Goal: Task Accomplishment & Management: Complete application form

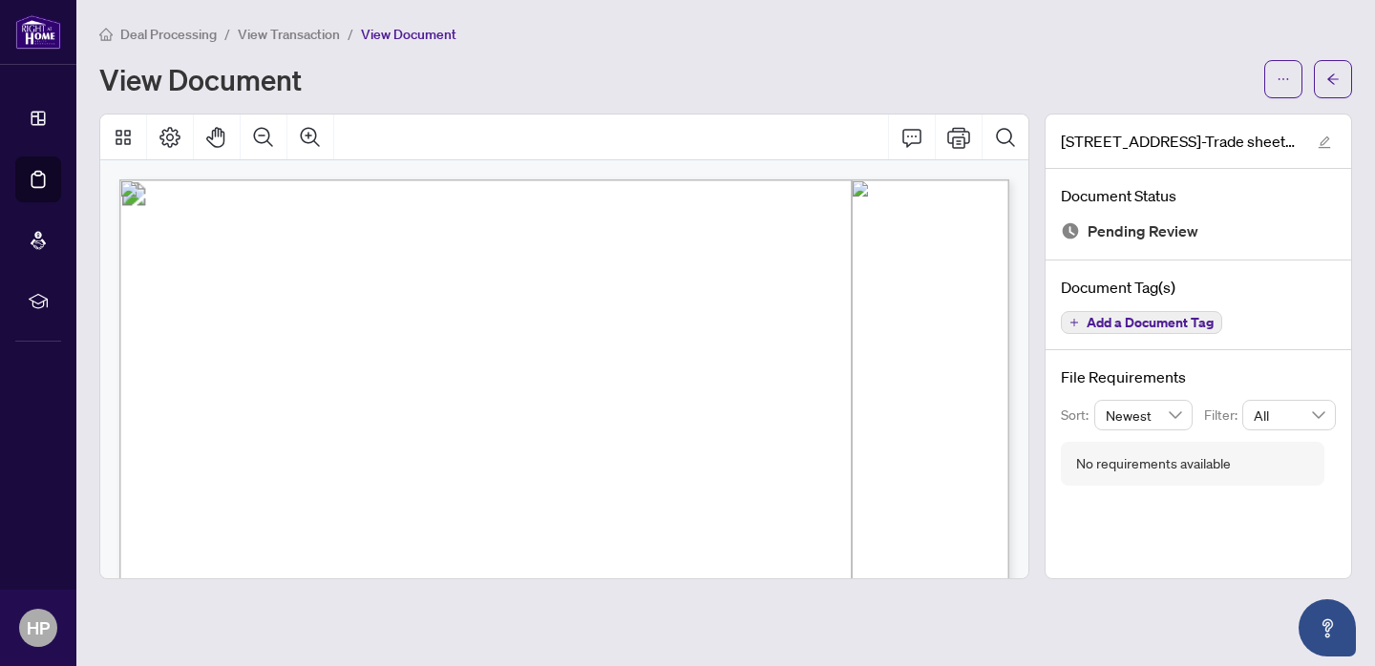
click at [271, 32] on span "View Transaction" at bounding box center [289, 34] width 102 height 17
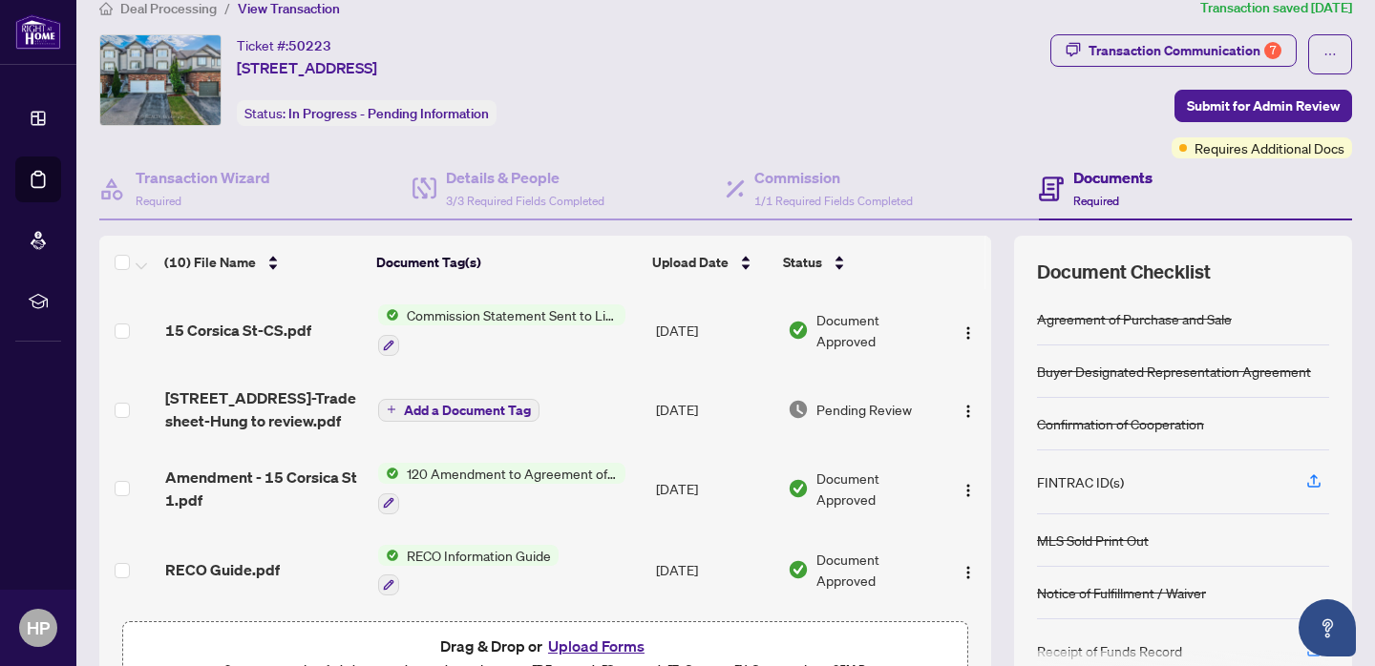
scroll to position [132, 0]
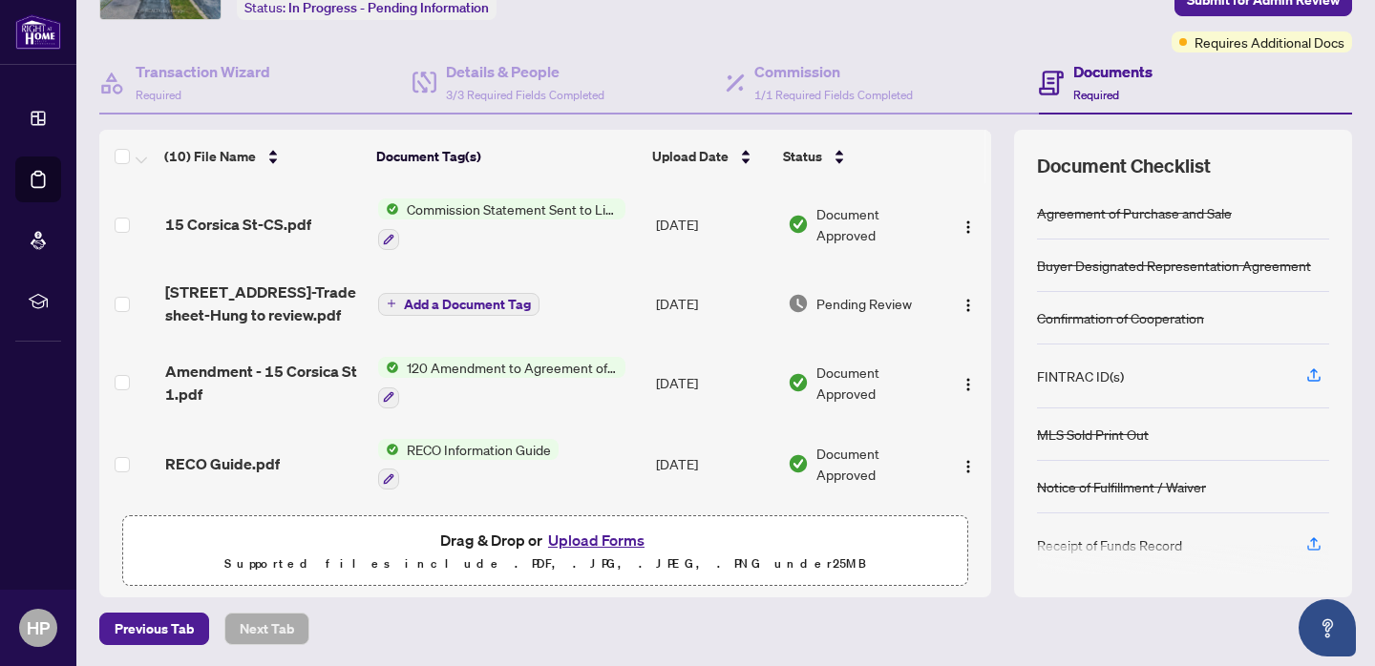
click at [600, 538] on button "Upload Forms" at bounding box center [596, 540] width 108 height 25
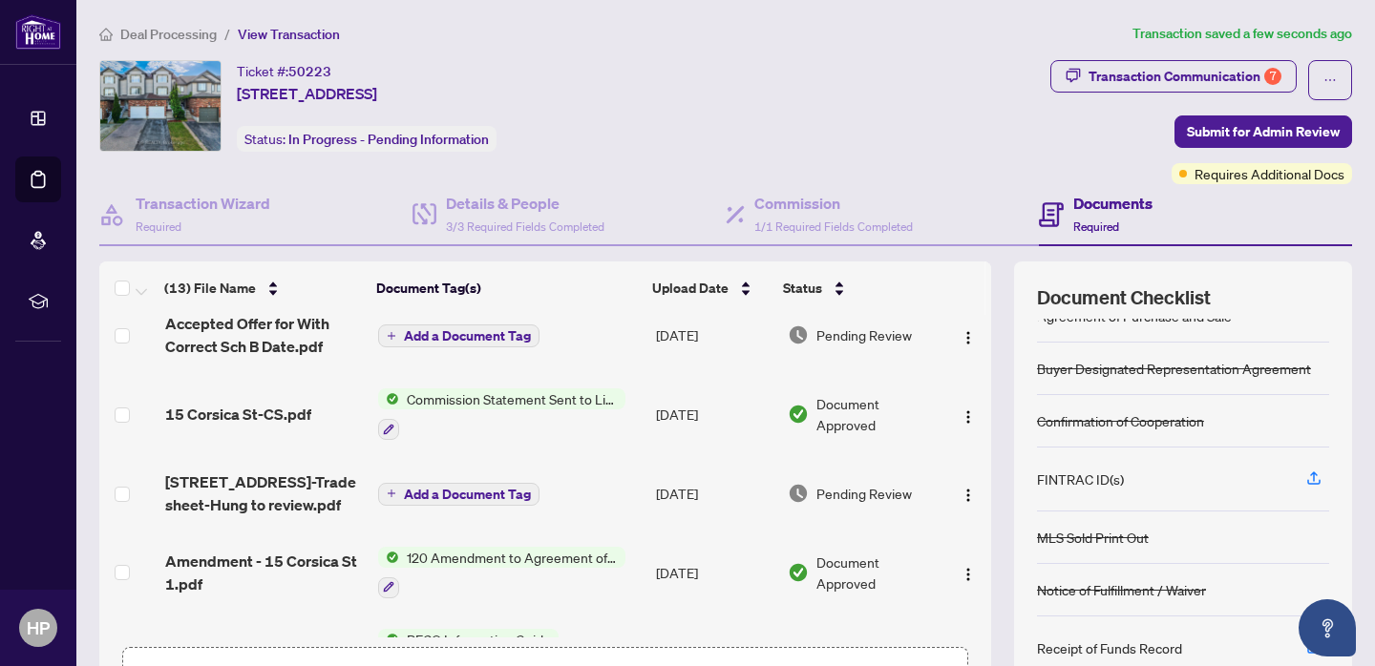
scroll to position [185, 0]
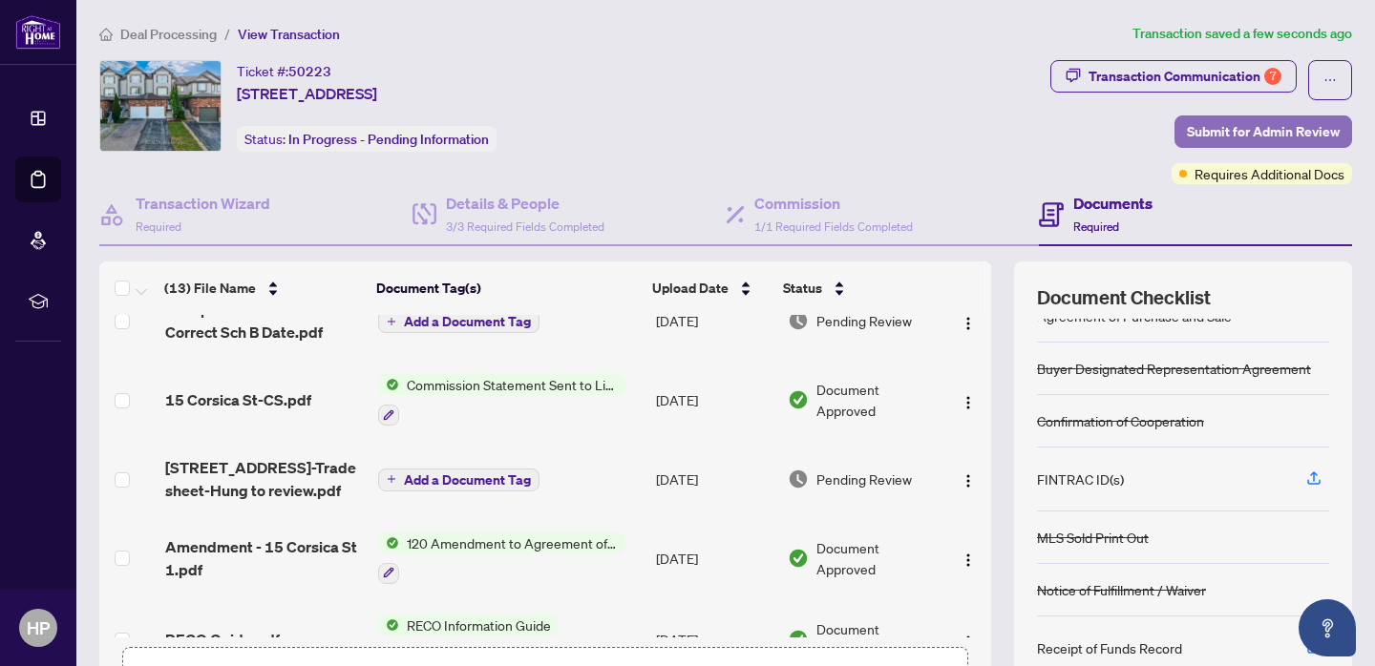
click at [1231, 132] on span "Submit for Admin Review" at bounding box center [1263, 131] width 153 height 31
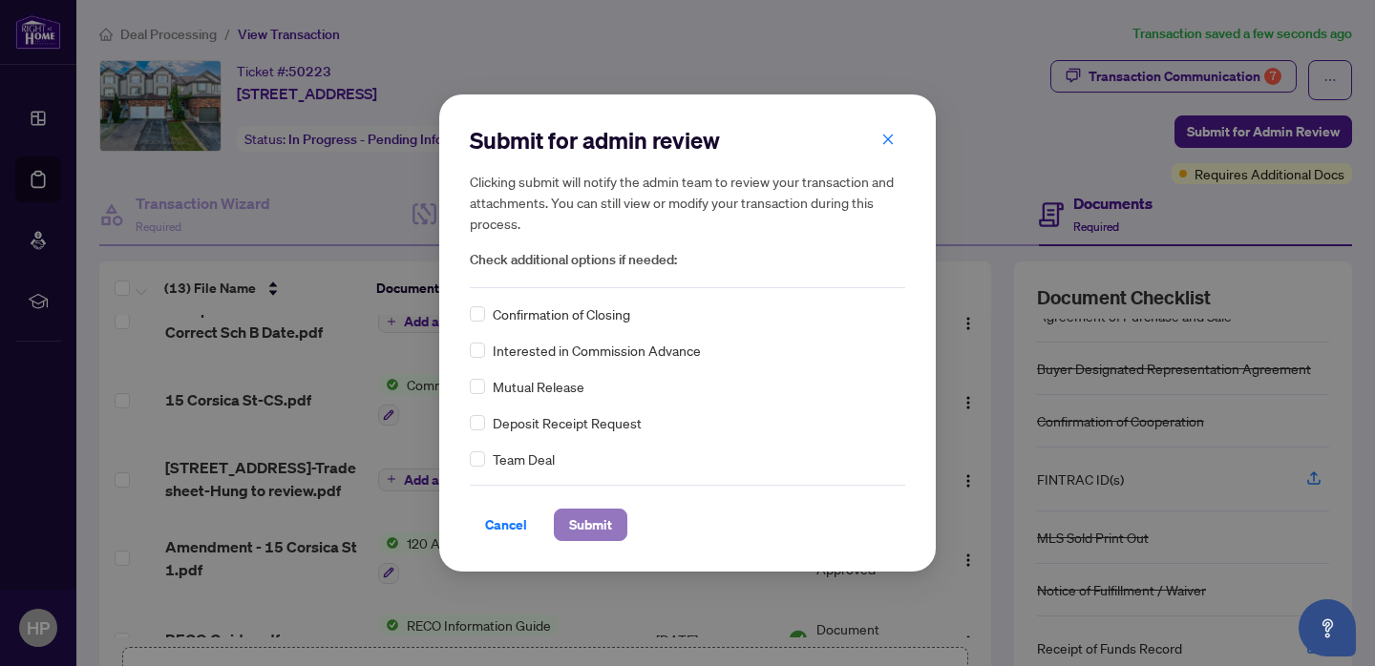
click at [600, 533] on span "Submit" at bounding box center [590, 525] width 43 height 31
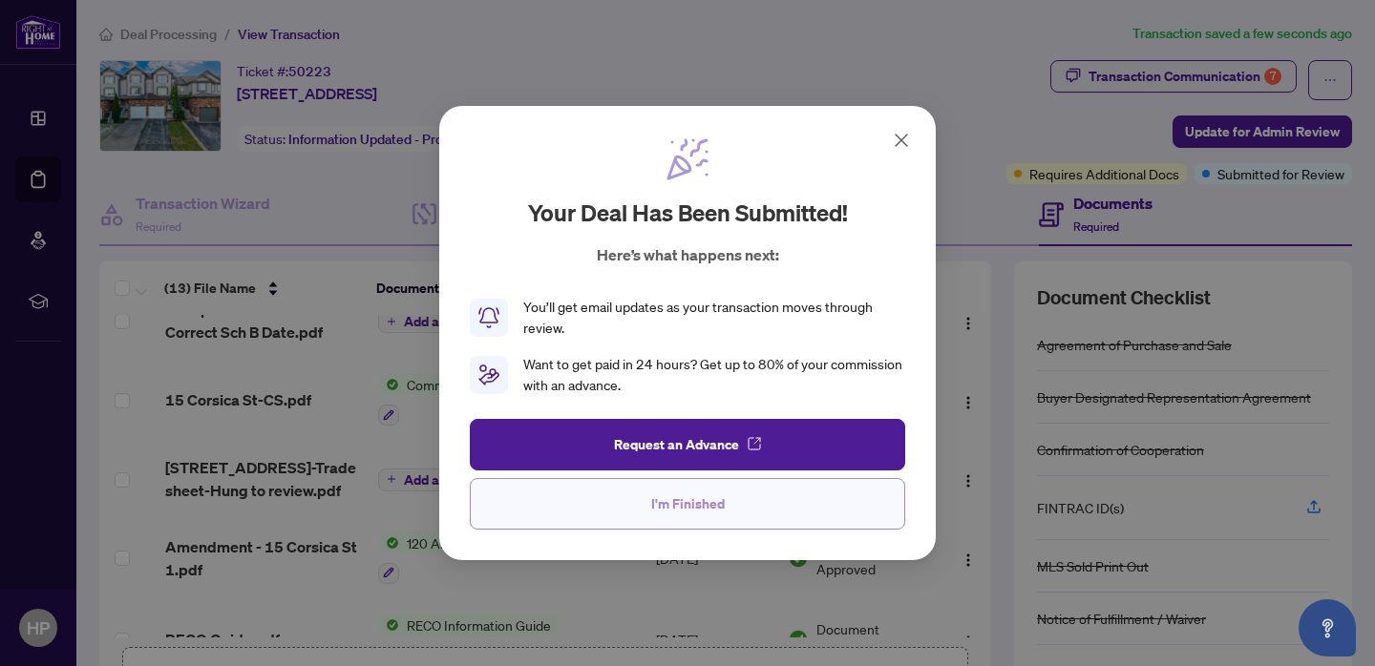
click at [679, 501] on span "I'm Finished" at bounding box center [688, 504] width 74 height 31
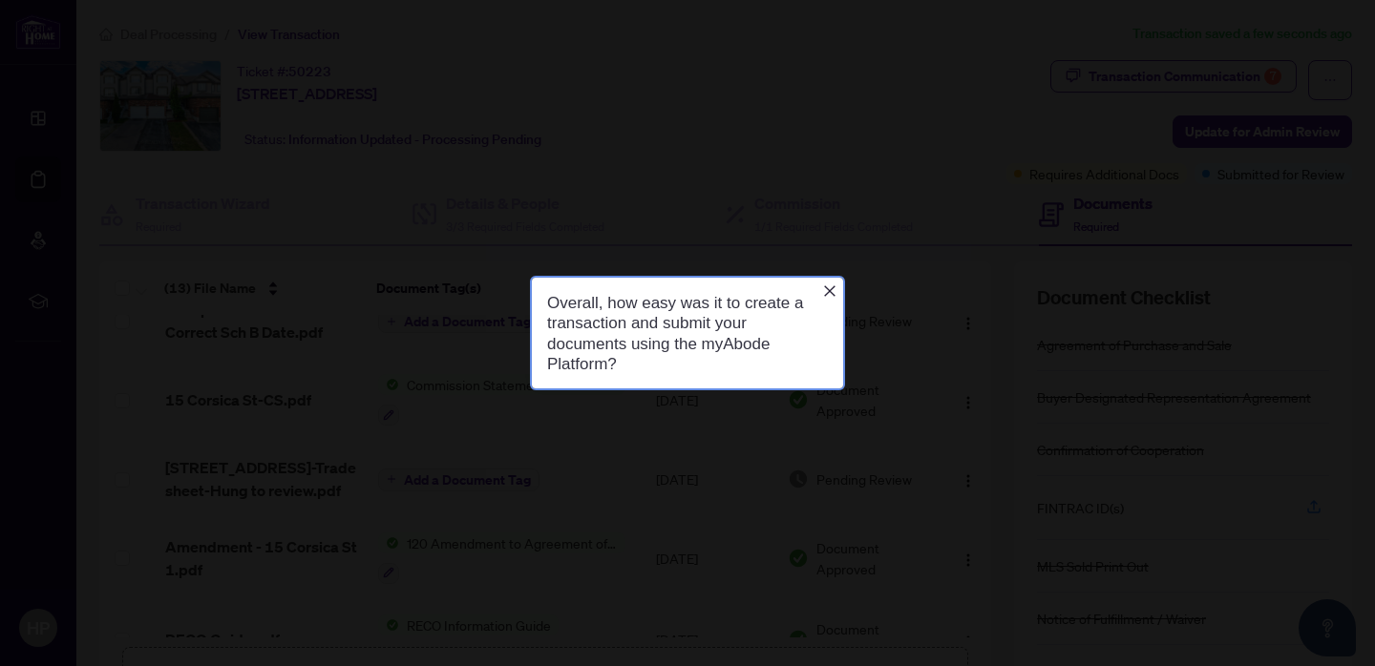
scroll to position [0, 0]
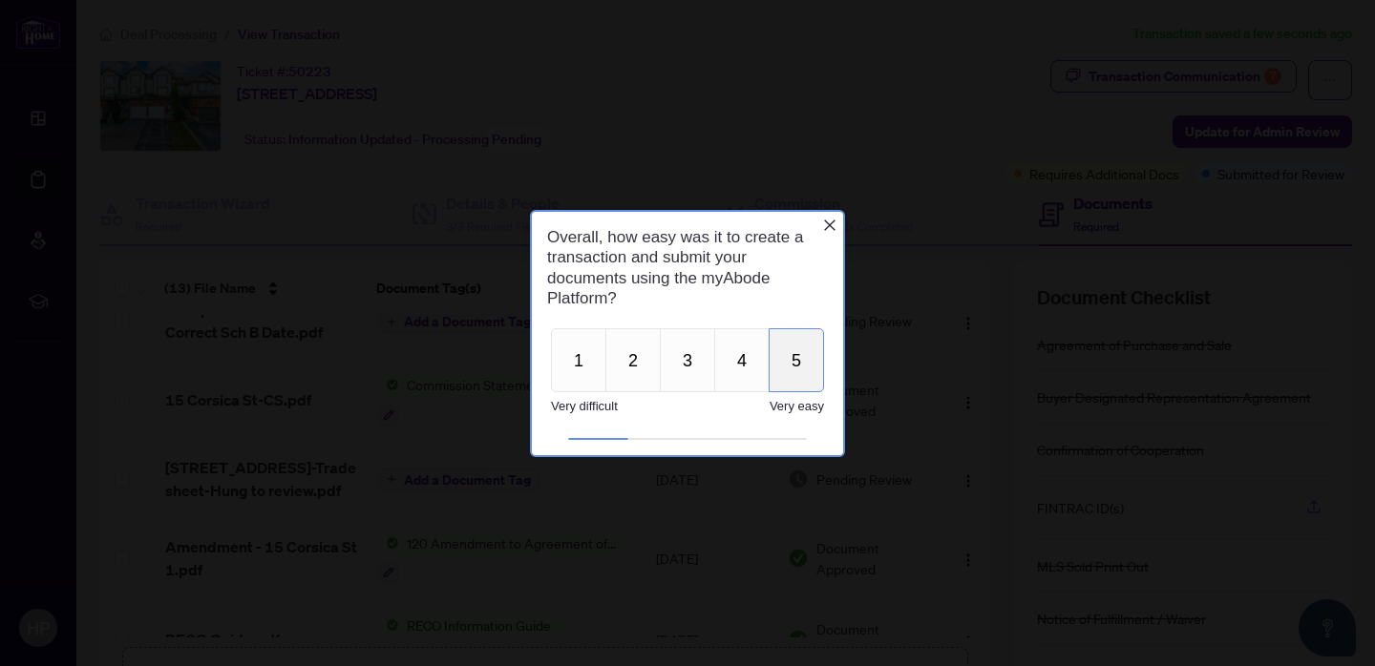
click at [790, 356] on button "5" at bounding box center [796, 359] width 55 height 64
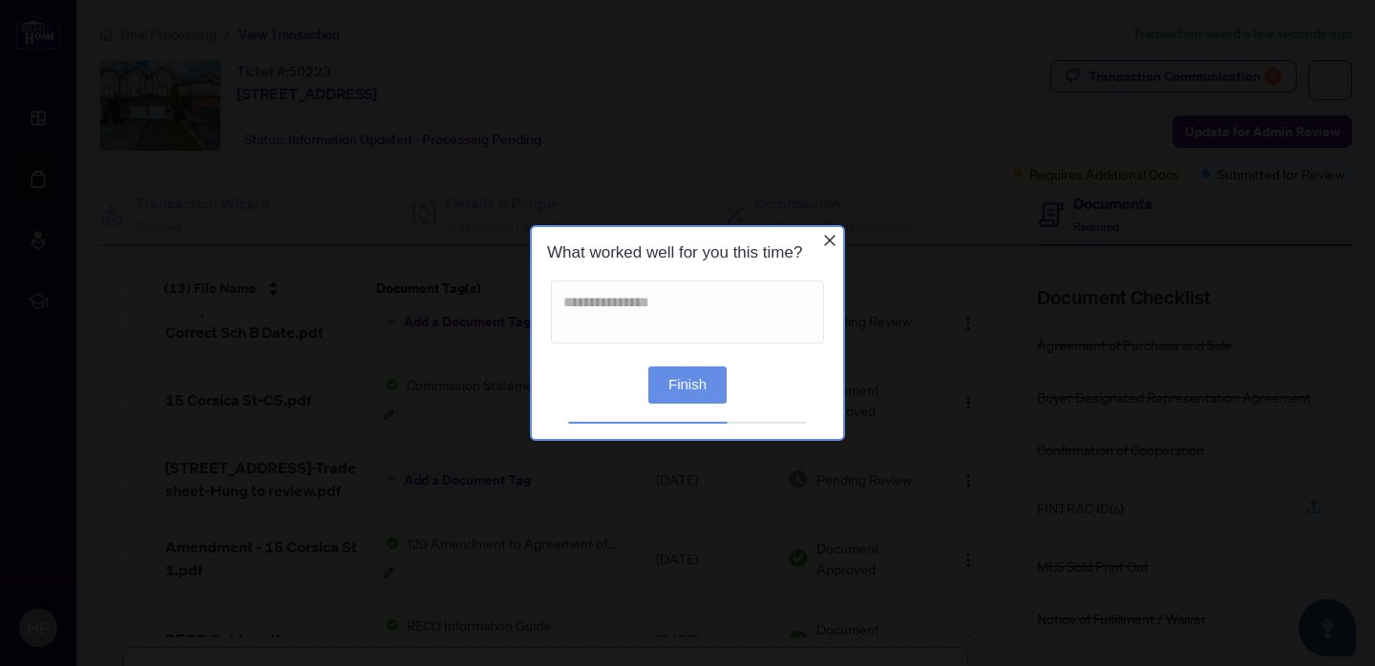
click at [707, 384] on button "Finish" at bounding box center [687, 385] width 78 height 37
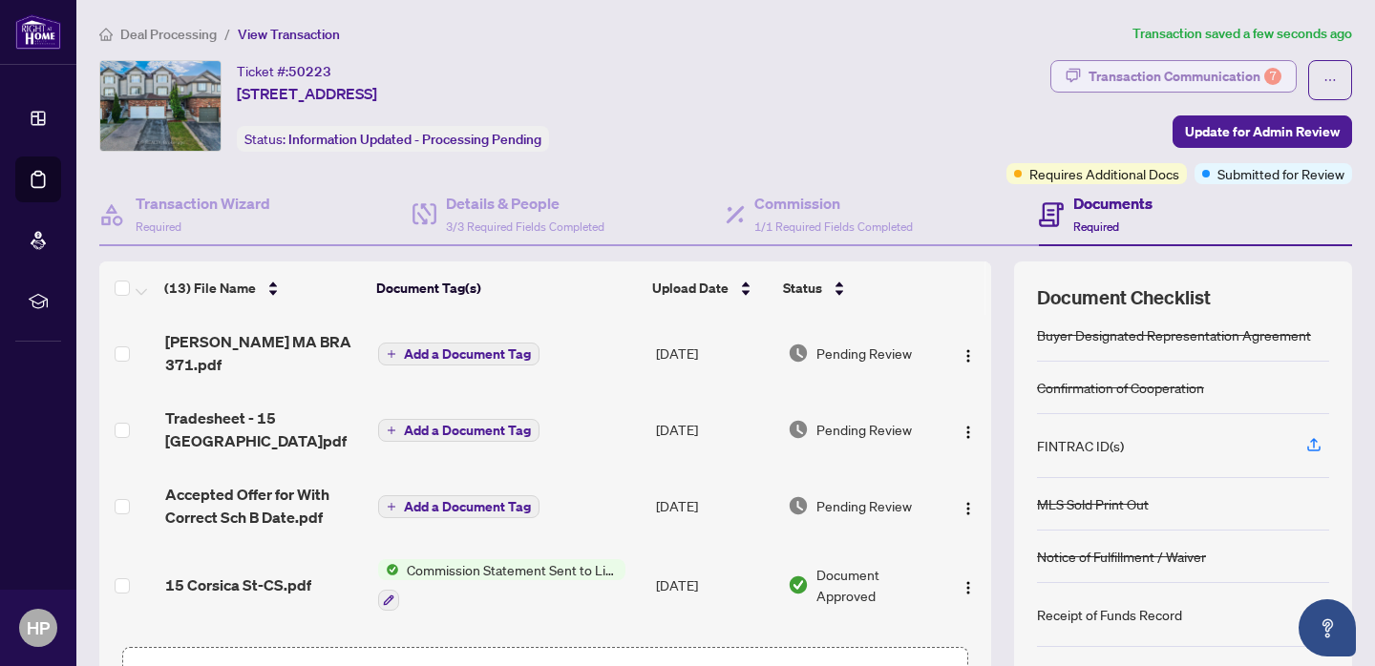
click at [1133, 84] on div "Transaction Communication 7" at bounding box center [1184, 76] width 193 height 31
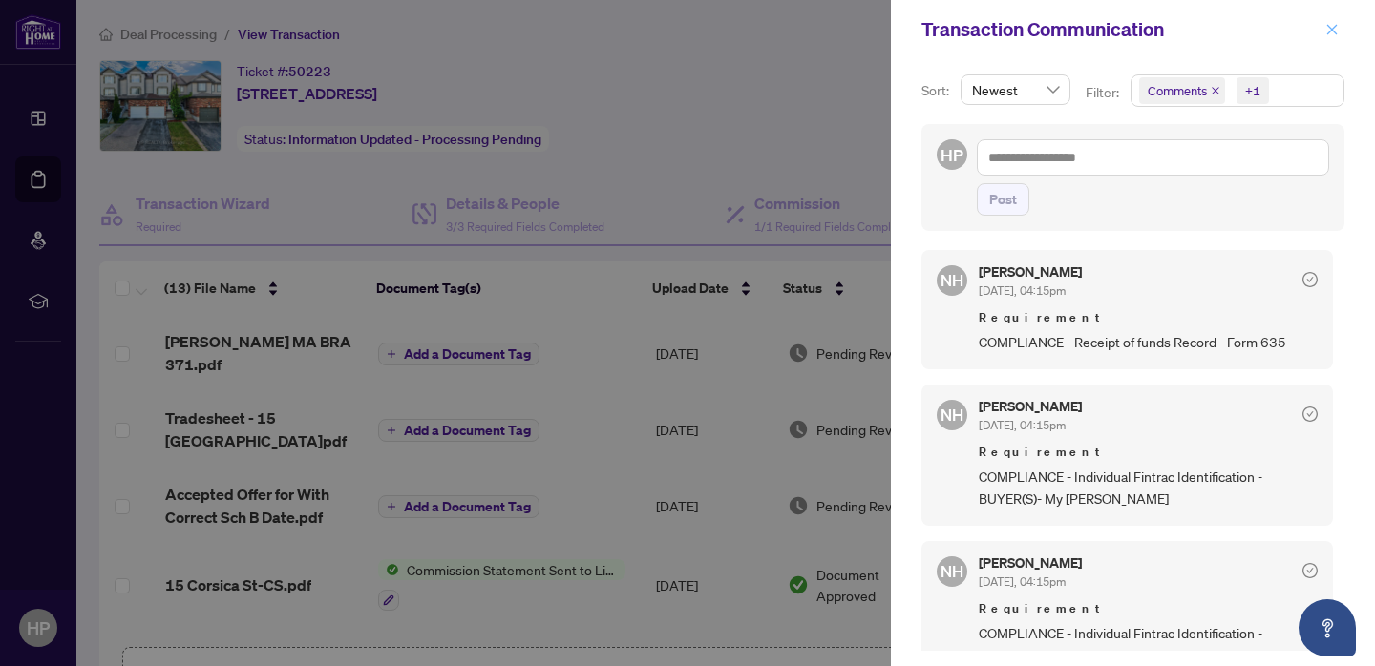
click at [1332, 33] on icon "close" at bounding box center [1331, 29] width 13 height 13
